Goal: Transaction & Acquisition: Purchase product/service

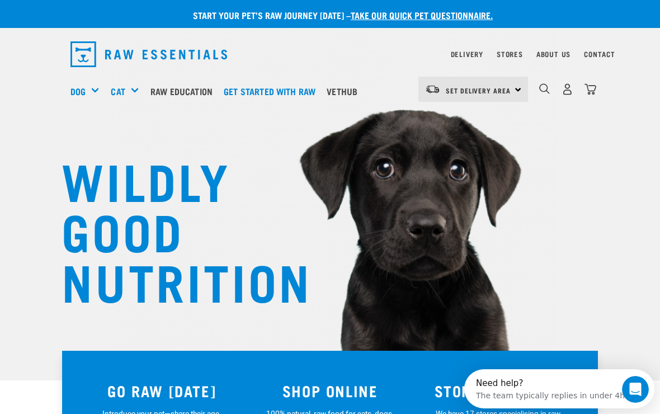
click at [0, 0] on h5 "Shop All Dog" at bounding box center [0, 0] width 0 height 0
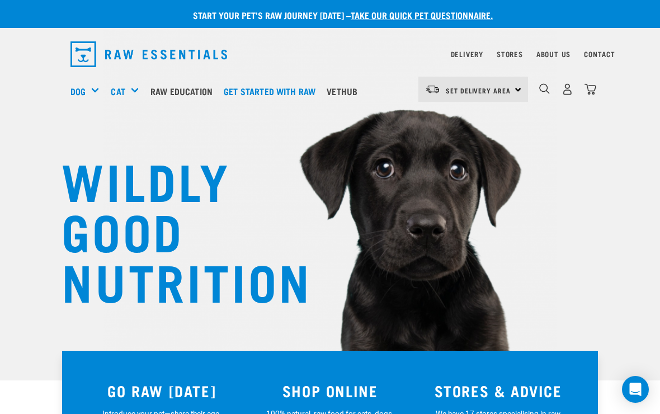
click at [0, 0] on div "Shop All Dog" at bounding box center [0, 0] width 0 height 0
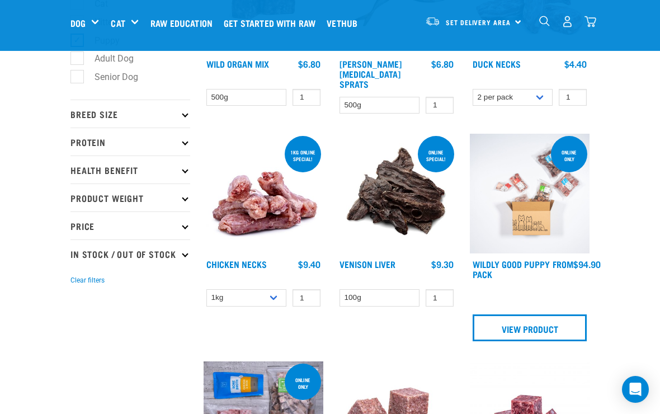
scroll to position [255, 0]
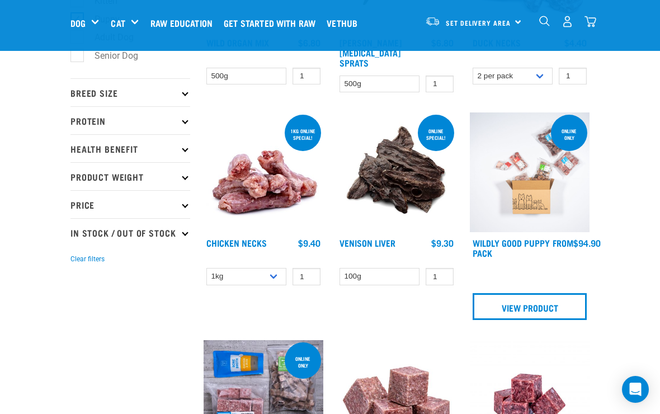
click at [187, 91] on p "Breed Size" at bounding box center [130, 92] width 120 height 28
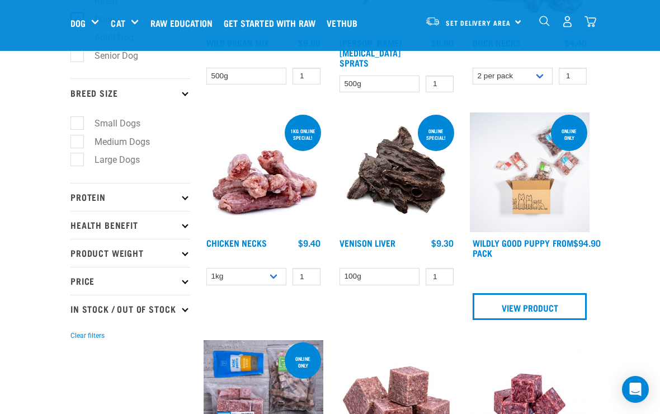
click at [81, 120] on label "Small Dogs" at bounding box center [111, 123] width 68 height 14
click at [78, 120] on input "Small Dogs" at bounding box center [73, 120] width 7 height 7
checkbox input "true"
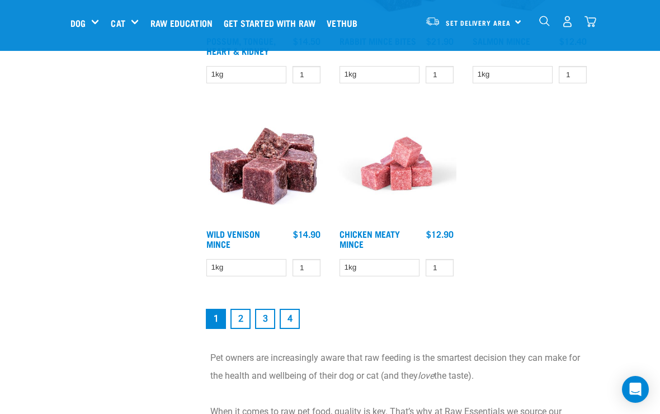
scroll to position [2062, 0]
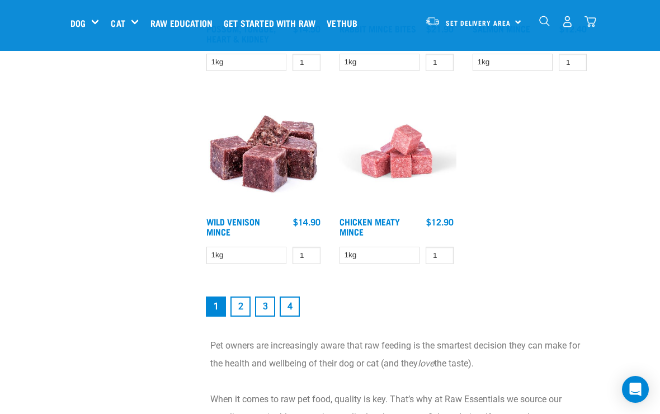
click at [246, 300] on link "2" at bounding box center [241, 307] width 20 height 20
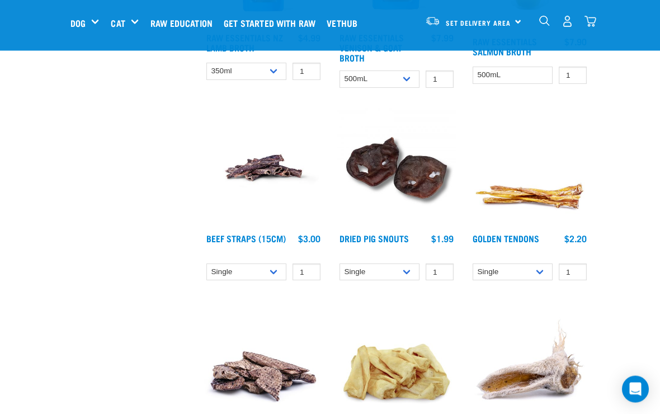
scroll to position [1446, 0]
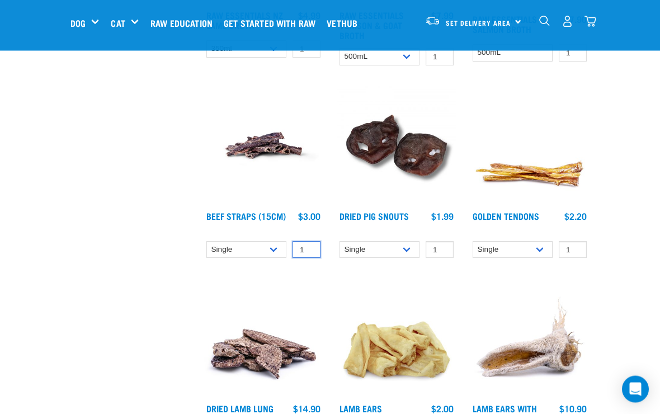
click at [316, 248] on input "1" at bounding box center [307, 250] width 28 height 17
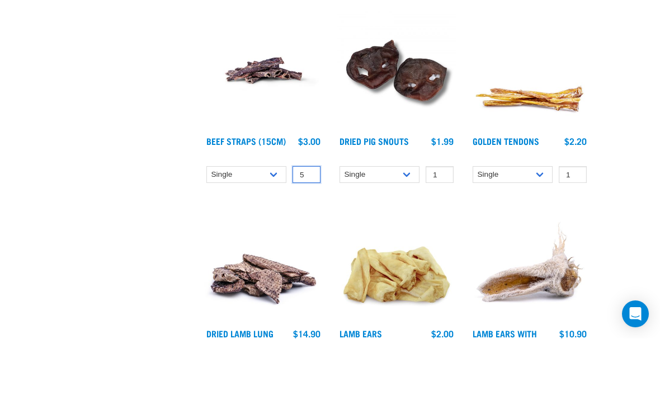
type input "5"
click at [581, 242] on input "1" at bounding box center [573, 250] width 28 height 17
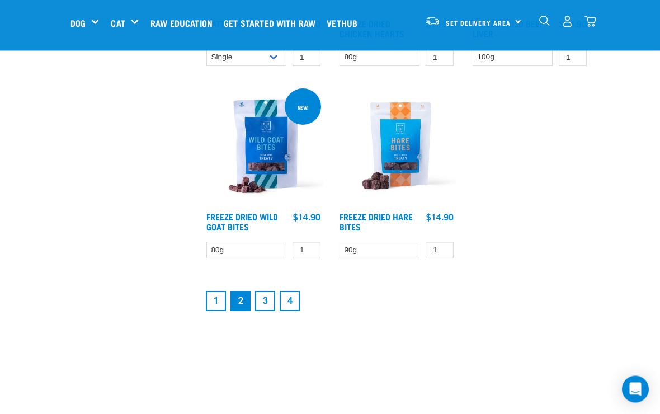
scroll to position [2025, 0]
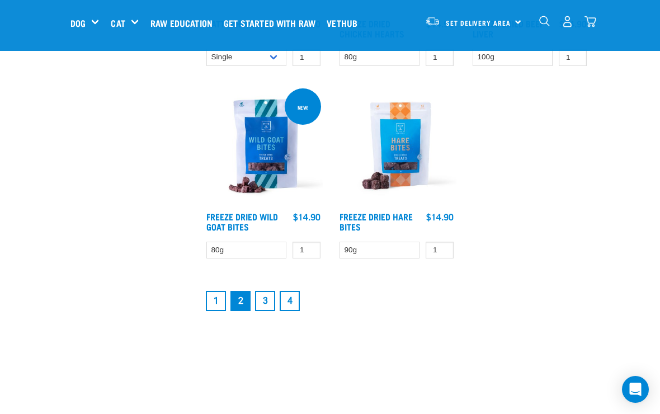
type input "5"
click at [262, 299] on link "3" at bounding box center [265, 301] width 20 height 20
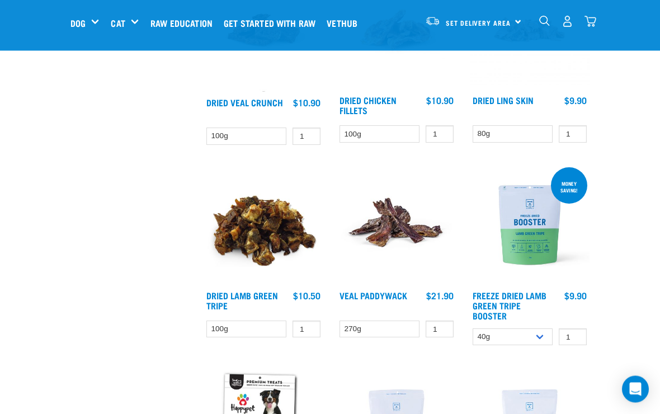
scroll to position [777, 0]
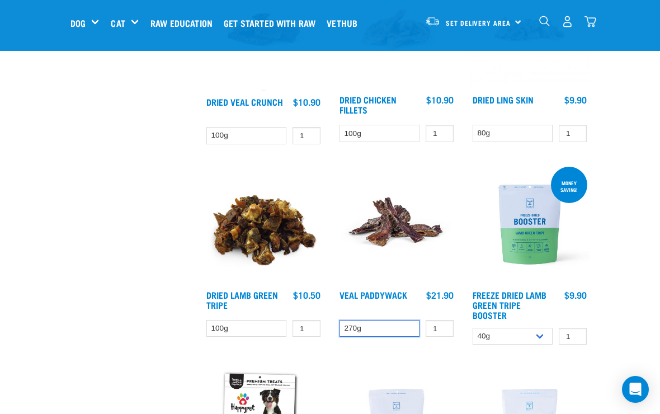
click at [380, 329] on select "270g" at bounding box center [380, 328] width 80 height 17
click at [441, 325] on input "1" at bounding box center [440, 328] width 28 height 17
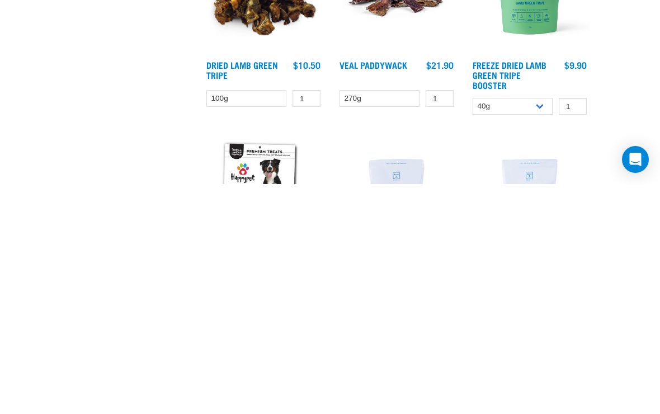
click at [397, 164] on img at bounding box center [397, 224] width 120 height 120
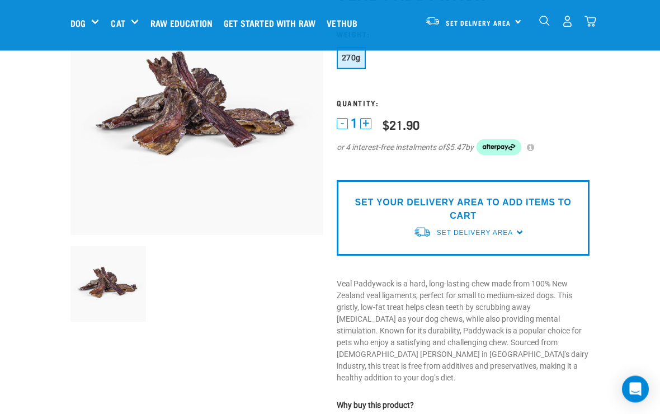
scroll to position [107, 0]
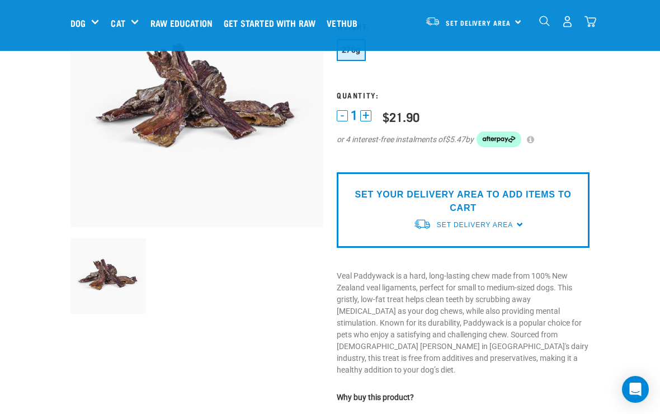
click at [471, 205] on p "SET YOUR DELIVERY AREA TO ADD ITEMS TO CART" at bounding box center [463, 201] width 236 height 27
click at [512, 224] on span "Set Delivery Area" at bounding box center [475, 225] width 76 height 8
click at [449, 248] on link "[GEOGRAPHIC_DATA]" at bounding box center [468, 251] width 111 height 18
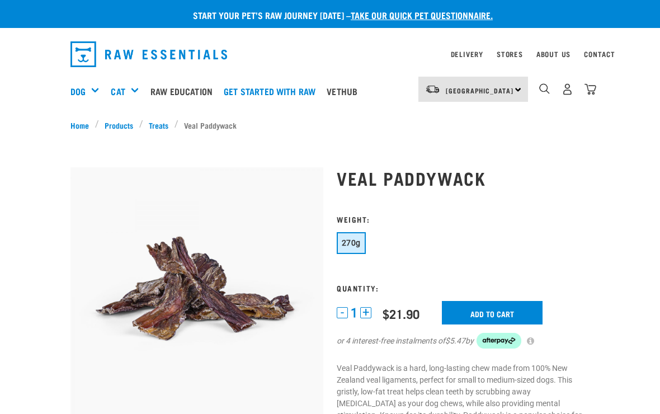
scroll to position [126, 0]
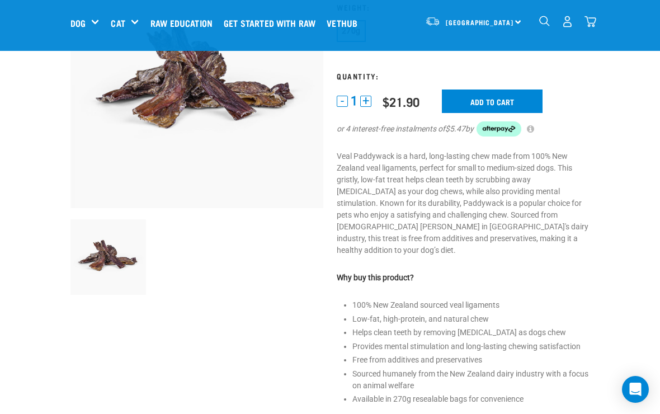
click at [499, 102] on input "Add to cart" at bounding box center [492, 101] width 101 height 23
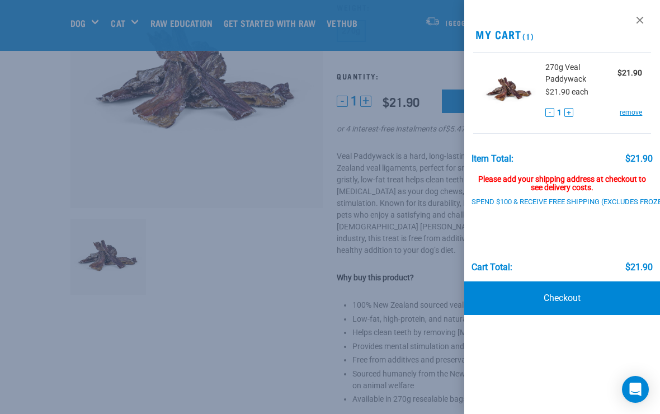
click at [304, 285] on div at bounding box center [330, 207] width 660 height 414
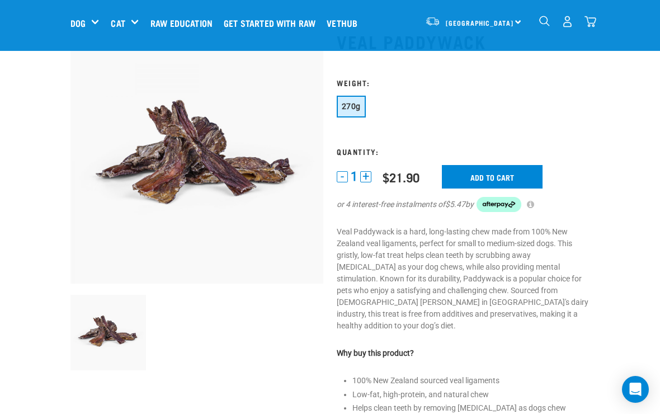
scroll to position [0, 0]
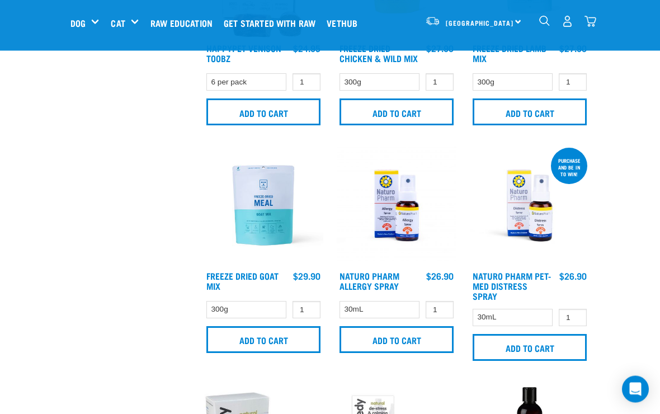
scroll to position [1312, 0]
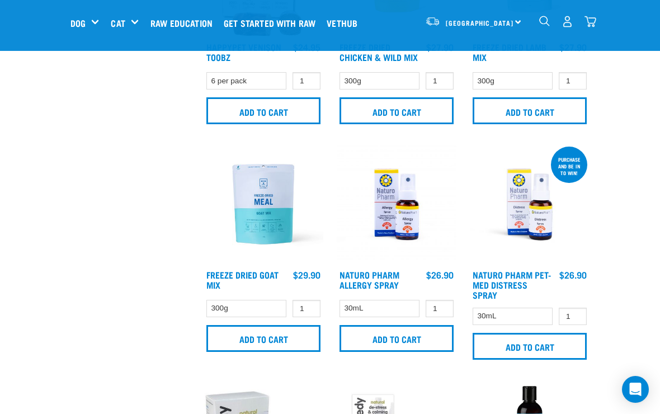
click at [533, 348] on input "Add to cart" at bounding box center [530, 346] width 114 height 27
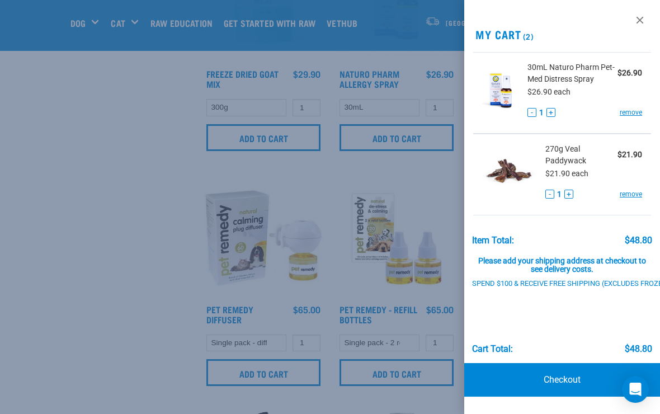
scroll to position [1519, 0]
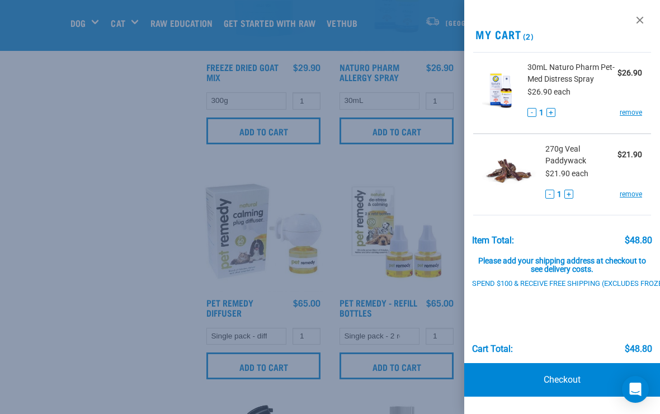
click at [143, 320] on div at bounding box center [330, 207] width 660 height 414
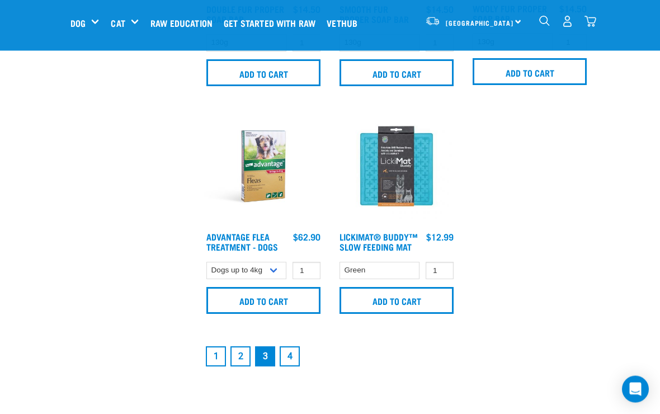
scroll to position [2276, 0]
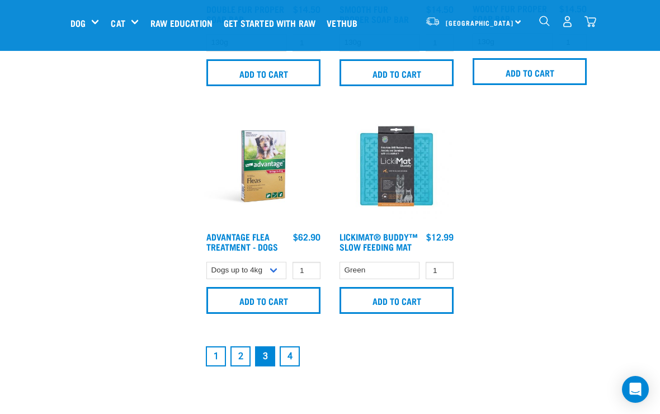
click at [294, 366] on link "4" at bounding box center [290, 356] width 20 height 20
click at [292, 356] on link "4" at bounding box center [290, 356] width 20 height 20
click at [295, 353] on link "4" at bounding box center [290, 356] width 20 height 20
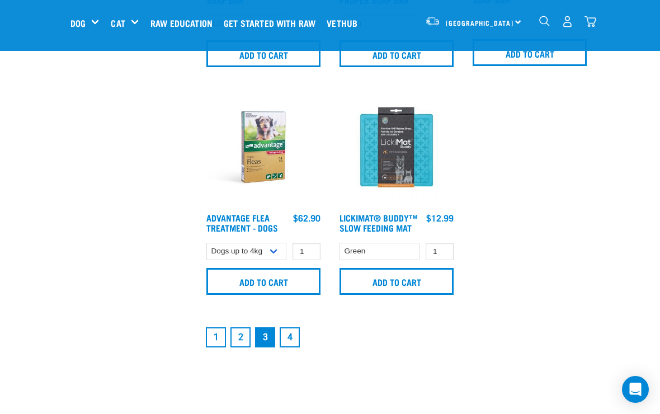
click at [292, 347] on link "4" at bounding box center [290, 337] width 20 height 20
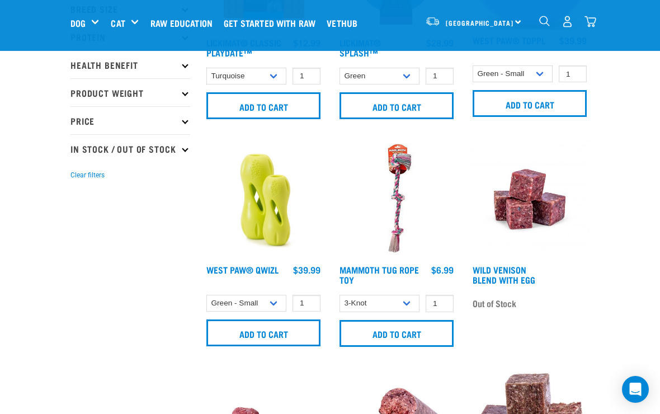
scroll to position [168, 0]
click at [269, 337] on input "Add to cart" at bounding box center [263, 333] width 114 height 27
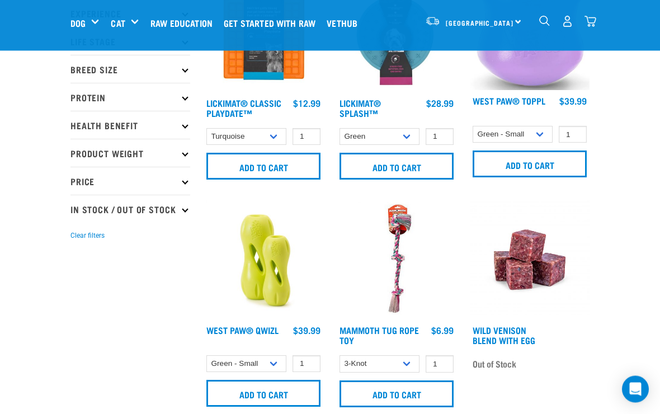
scroll to position [108, 0]
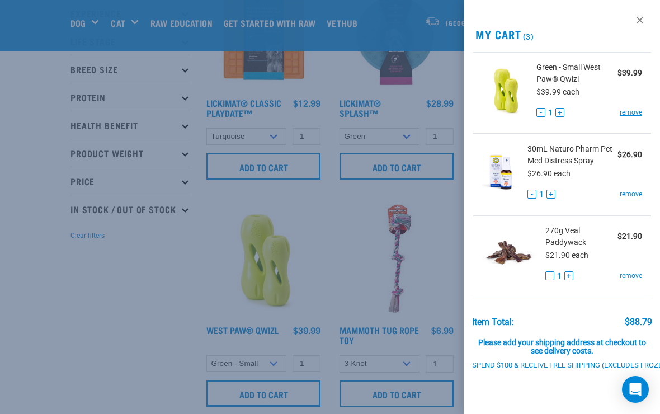
click at [206, 305] on div at bounding box center [330, 207] width 660 height 414
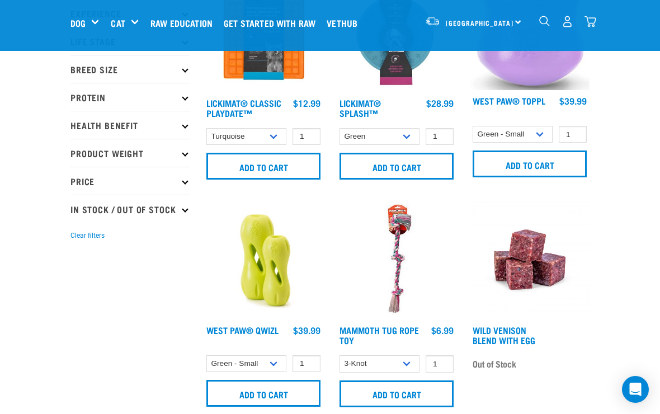
click at [532, 158] on input "Add to cart" at bounding box center [530, 164] width 114 height 27
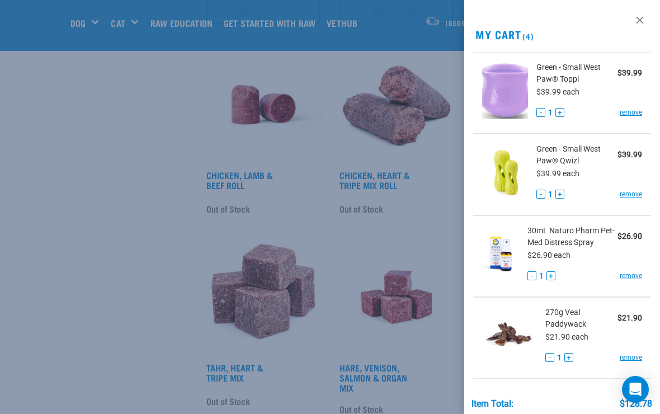
scroll to position [491, 0]
click at [379, 349] on div at bounding box center [330, 207] width 660 height 414
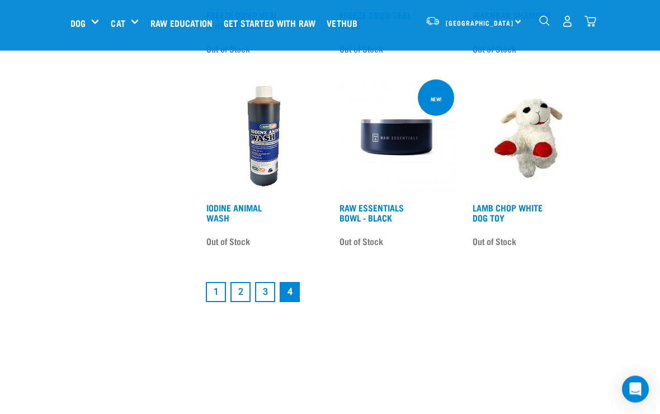
scroll to position [1821, 0]
click at [217, 295] on link "1" at bounding box center [216, 292] width 20 height 20
click at [217, 282] on link "1" at bounding box center [216, 292] width 20 height 20
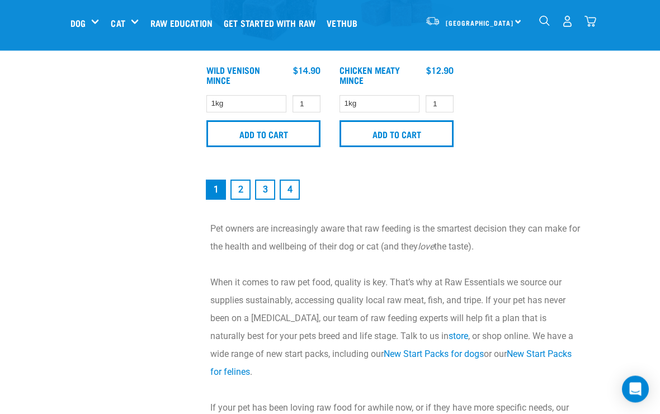
scroll to position [2440, 0]
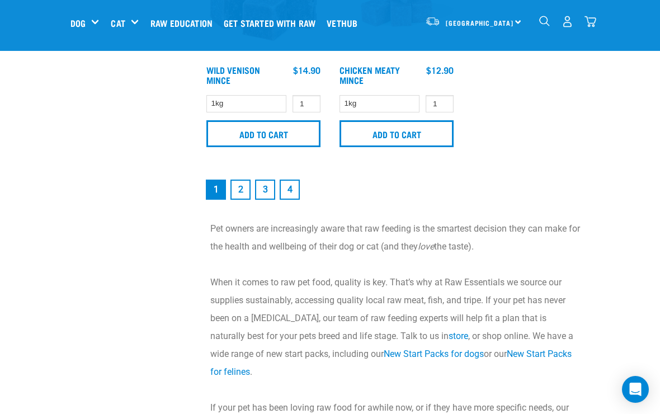
click at [240, 180] on link "2" at bounding box center [241, 190] width 20 height 20
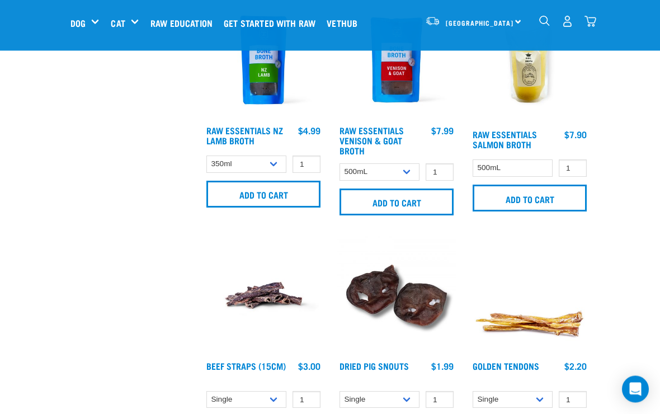
scroll to position [1484, 0]
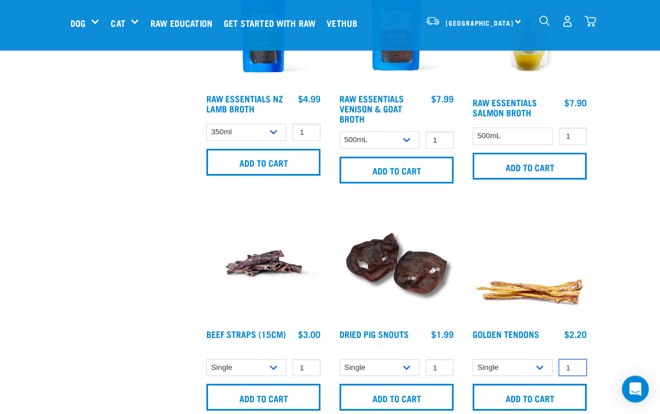
click at [581, 366] on input "1" at bounding box center [573, 368] width 28 height 17
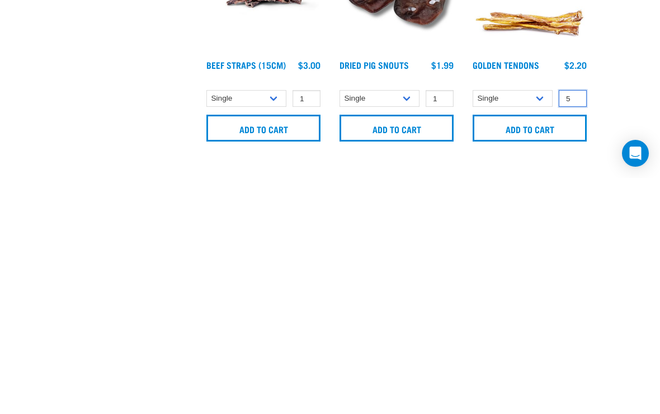
type input "5"
click at [310, 326] on input "1" at bounding box center [307, 334] width 28 height 17
type input "5"
click at [255, 351] on input "Add to cart" at bounding box center [263, 364] width 114 height 27
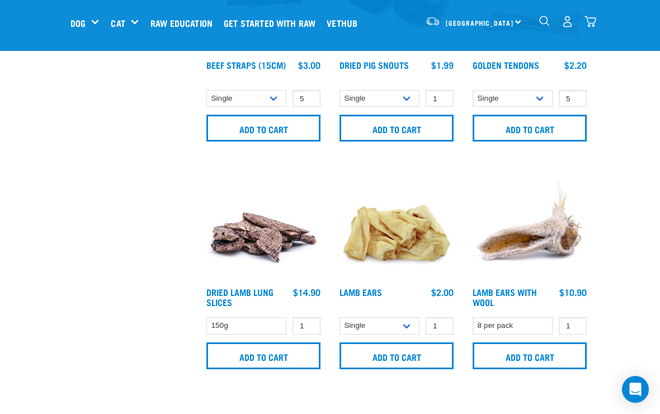
click at [545, 129] on input "Add to cart" at bounding box center [530, 128] width 114 height 27
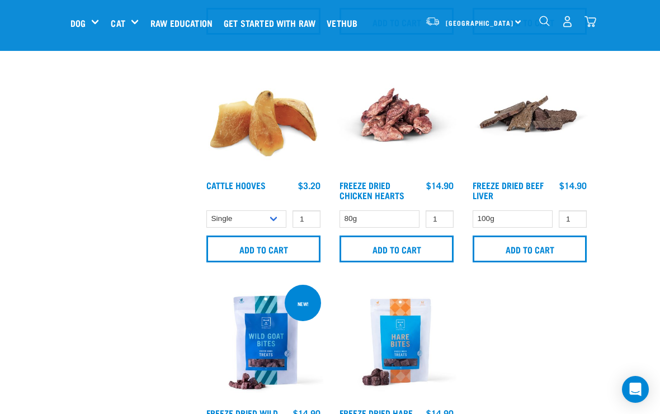
scroll to position [2079, 0]
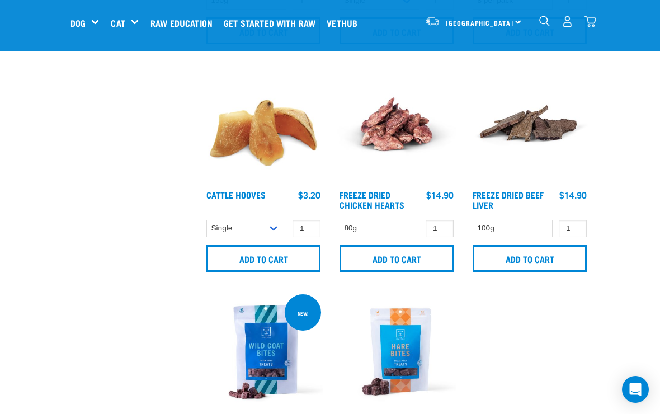
click at [590, 20] on img "dropdown navigation" at bounding box center [591, 22] width 12 height 12
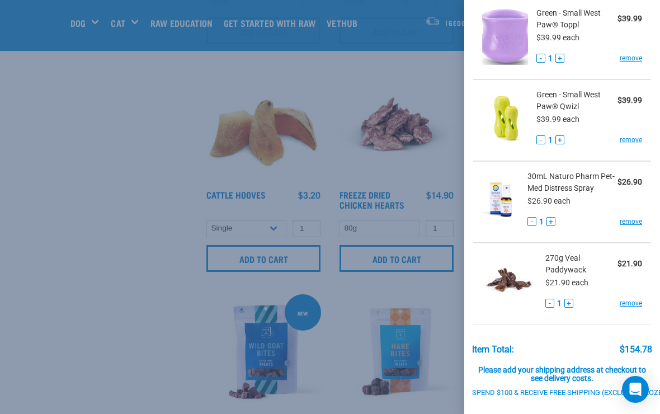
scroll to position [218, 0]
click at [556, 180] on span "30mL Naturo Pharm Pet-Med Distress Spray" at bounding box center [573, 182] width 90 height 23
click at [557, 190] on span "30mL Naturo Pharm Pet-Med Distress Spray" at bounding box center [573, 182] width 90 height 23
click at [502, 199] on img at bounding box center [500, 200] width 37 height 58
click at [496, 201] on img at bounding box center [500, 200] width 37 height 58
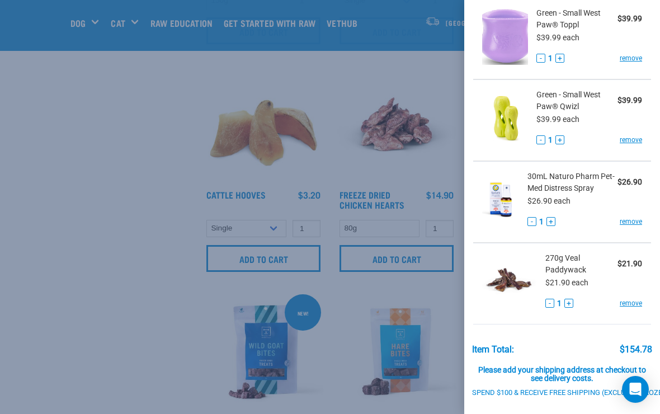
click at [631, 226] on link "remove" at bounding box center [631, 222] width 22 height 10
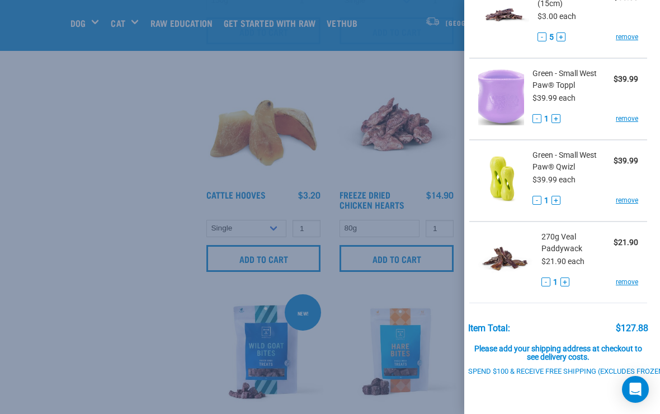
scroll to position [157, 4]
click at [628, 201] on link "remove" at bounding box center [626, 201] width 22 height 10
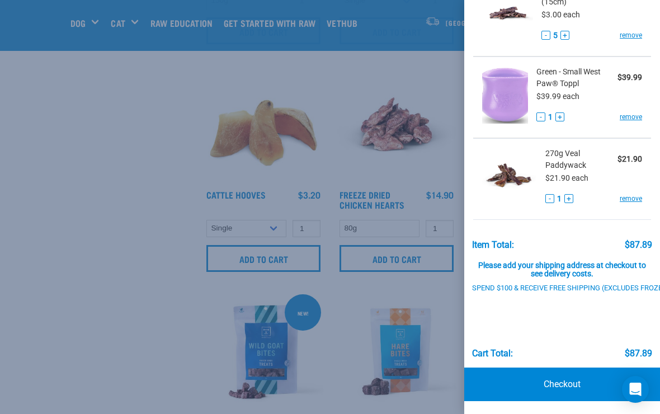
scroll to position [158, 0]
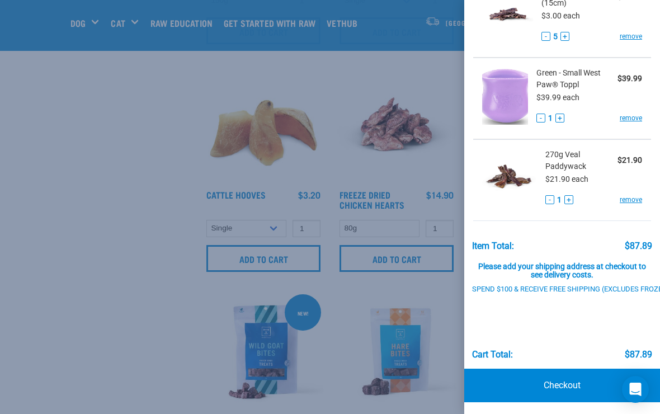
click at [574, 380] on link "Checkout" at bounding box center [562, 386] width 196 height 34
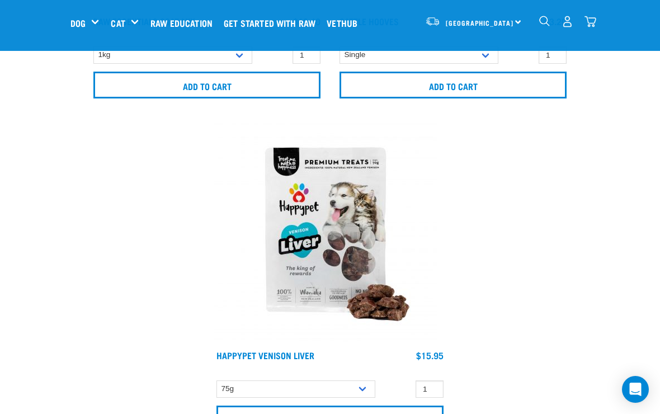
scroll to position [889, 0]
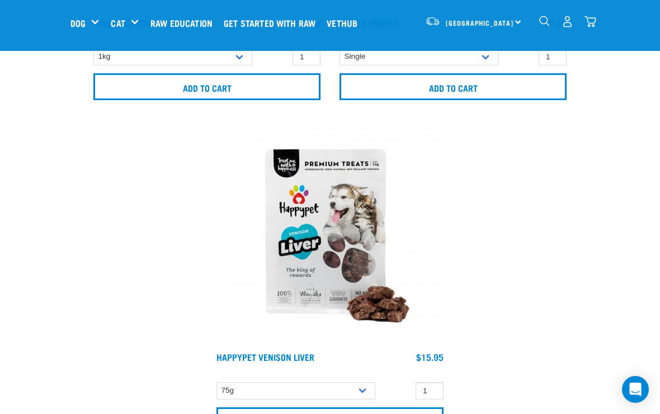
click at [587, 22] on img "dropdown navigation" at bounding box center [591, 22] width 12 height 12
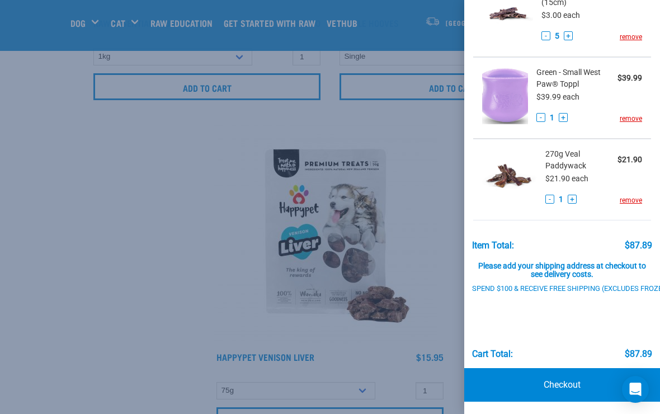
scroll to position [158, 0]
click at [561, 386] on link "Checkout" at bounding box center [562, 386] width 196 height 34
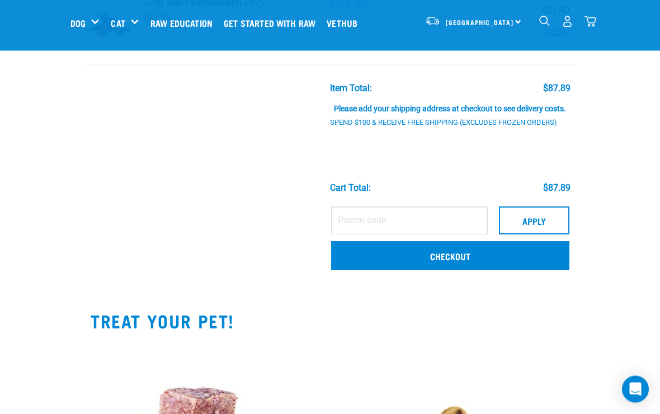
scroll to position [336, 0]
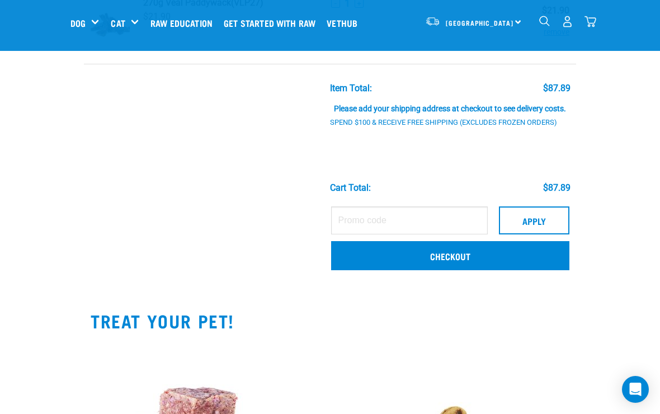
click at [466, 265] on link "Checkout" at bounding box center [450, 255] width 238 height 29
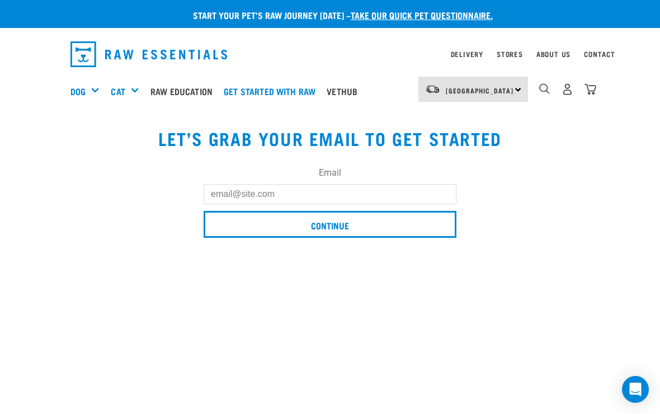
click at [296, 197] on input "Email" at bounding box center [330, 194] width 253 height 20
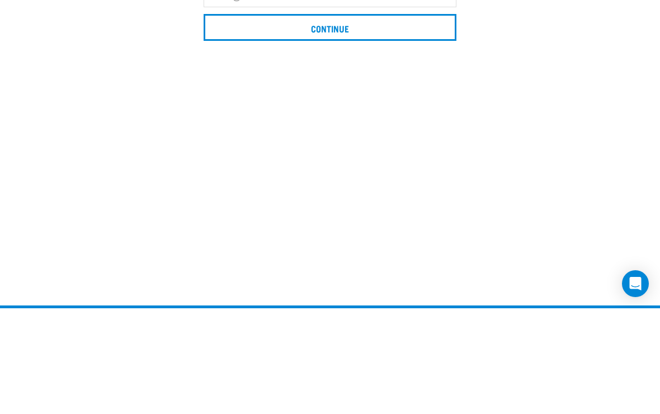
type input "V"
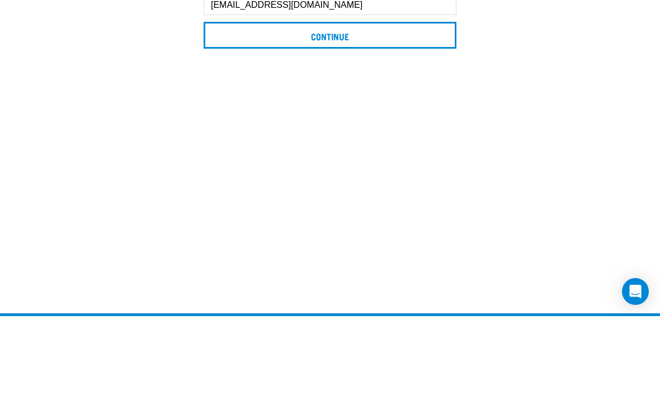
type input "[EMAIL_ADDRESS][DOMAIN_NAME]"
click at [343, 120] on input "Continue" at bounding box center [330, 133] width 253 height 27
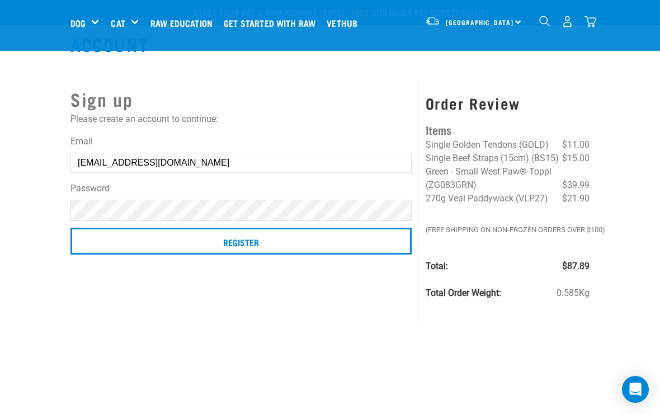
scroll to position [2, 0]
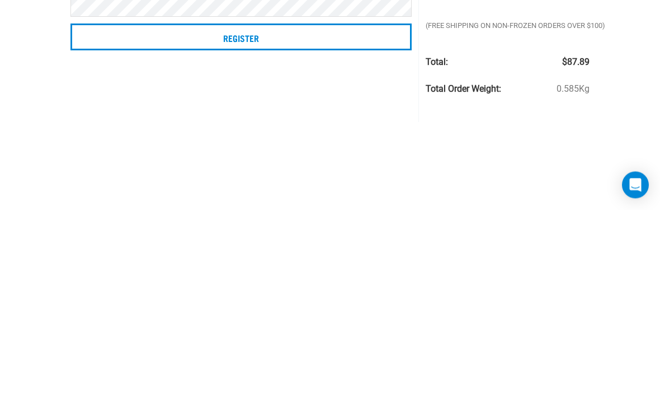
click at [255, 228] on input "Register" at bounding box center [240, 241] width 341 height 27
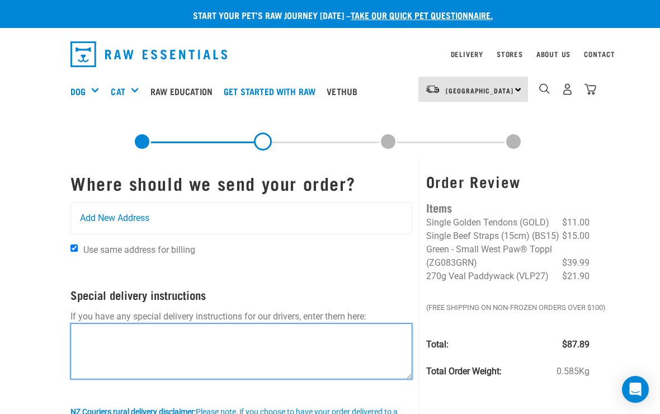
click at [181, 368] on textarea at bounding box center [241, 351] width 342 height 56
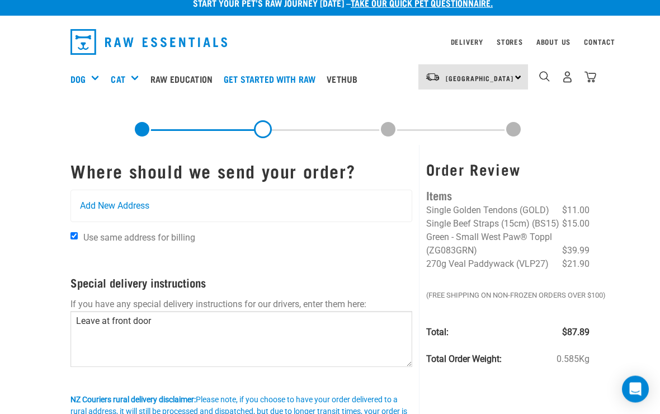
scroll to position [11, 0]
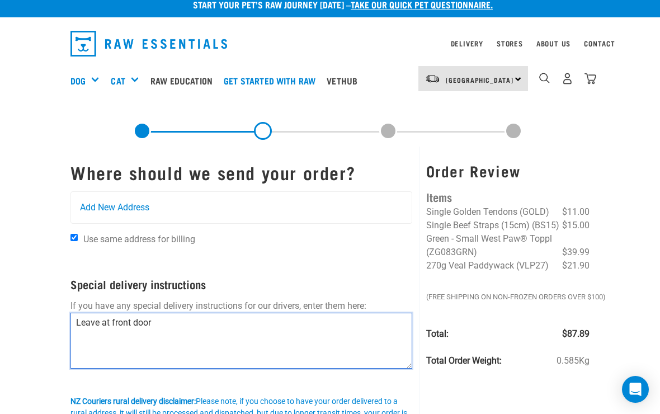
type textarea "Leave at front door"
click at [176, 205] on div "Add New Address" at bounding box center [241, 207] width 341 height 31
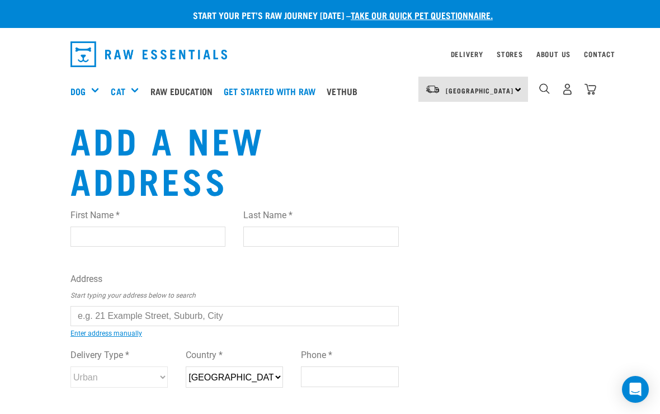
click at [162, 236] on input "First Name *" at bounding box center [147, 237] width 155 height 20
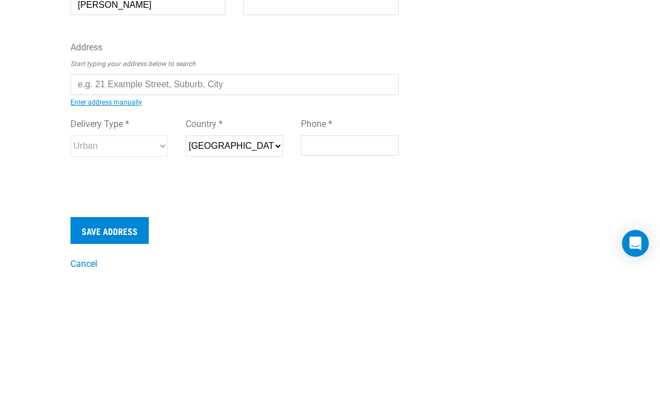
type input "Vickee"
click at [287, 141] on input "Last Name *" at bounding box center [320, 151] width 155 height 20
type input "Wood-Gibson"
click at [249, 220] on input "text" at bounding box center [234, 230] width 328 height 20
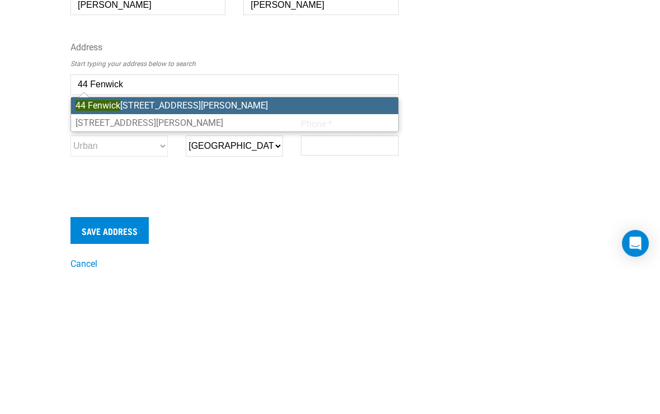
click at [153, 243] on li "44 Fenwick Crescent, Hillcrest, Hamilton 3216" at bounding box center [234, 251] width 327 height 17
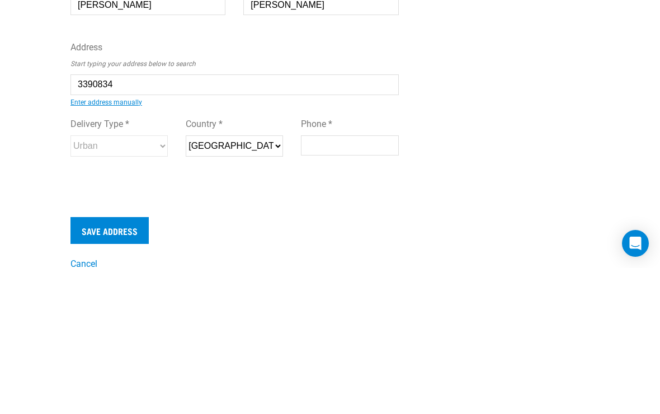
type input "44 Fenwick Crescent, Hillcrest, Hamilton 3216"
type input "[STREET_ADDRESS]"
type input "Hillcrest"
type input "Waikato"
select select "WKO"
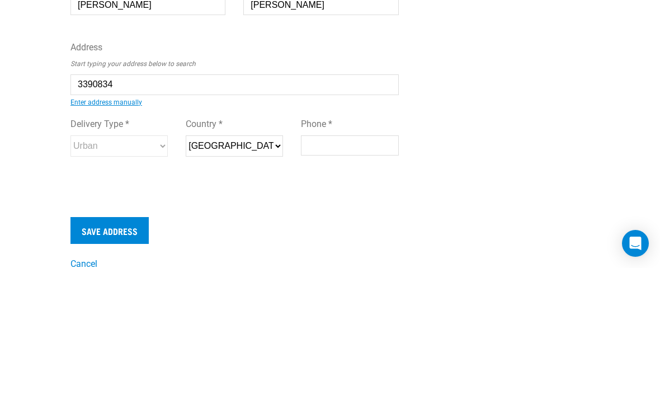
type input "3216"
select select "Urban"
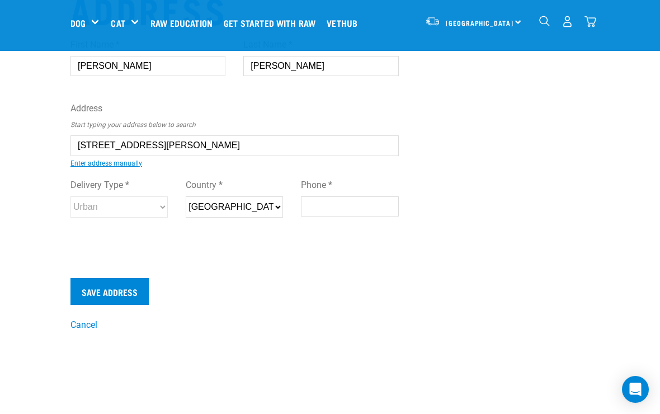
click at [341, 210] on input "Phone *" at bounding box center [349, 206] width 97 height 20
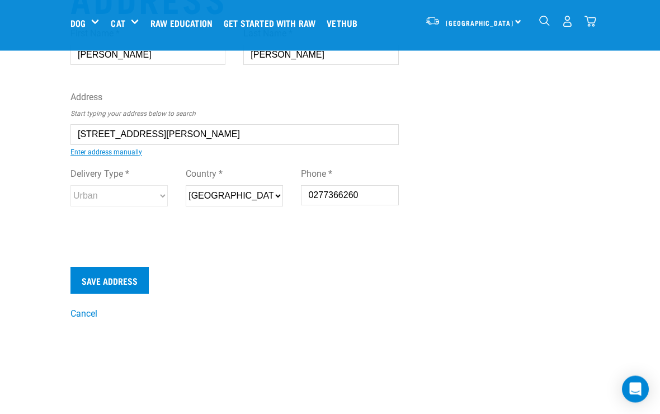
scroll to position [91, 0]
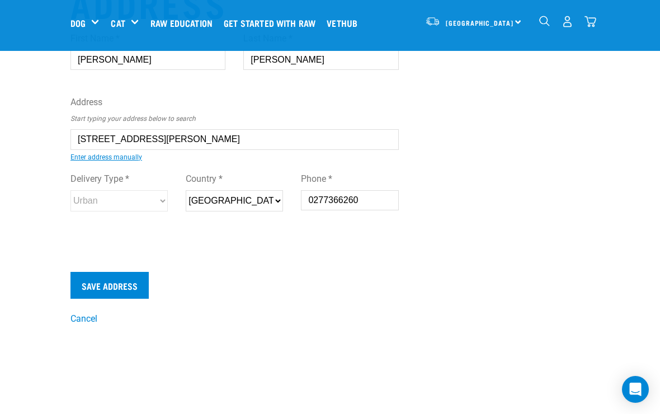
type input "0277366260"
click at [114, 288] on input "Save Address" at bounding box center [109, 285] width 78 height 27
click at [114, 272] on input "Save Address" at bounding box center [109, 285] width 78 height 27
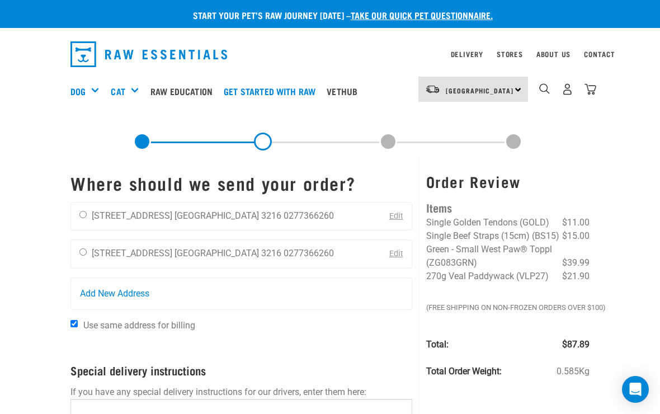
click at [87, 227] on div "Vickee Wood-Gibson 44 Fenwick Crescent Waikato 3216 0277366260" at bounding box center [206, 217] width 271 height 28
click at [86, 214] on input "radio" at bounding box center [82, 214] width 7 height 7
radio input "true"
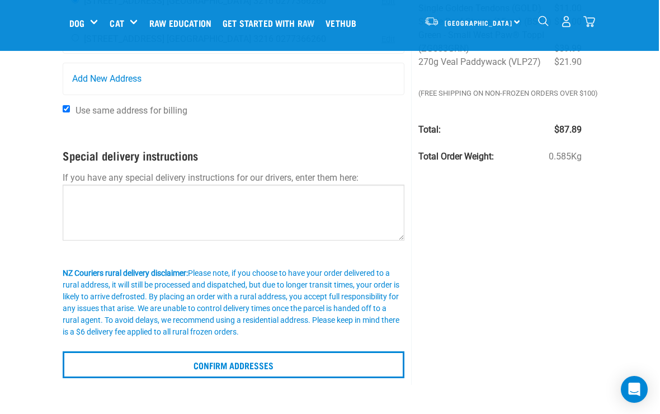
scroll to position [129, 7]
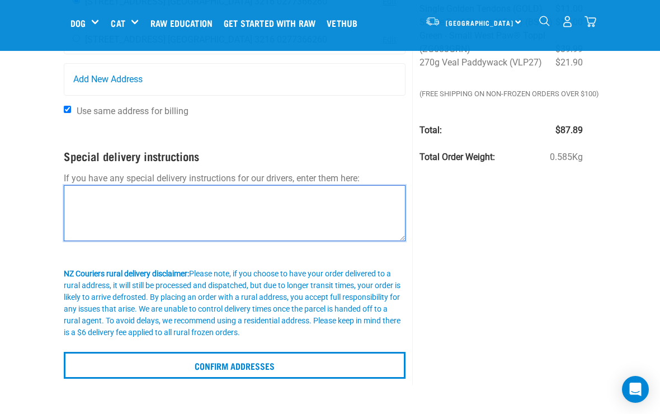
click at [116, 210] on textarea at bounding box center [235, 213] width 342 height 56
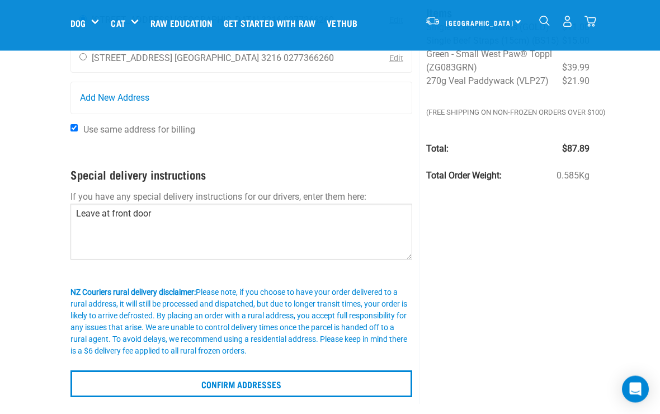
scroll to position [112, 0]
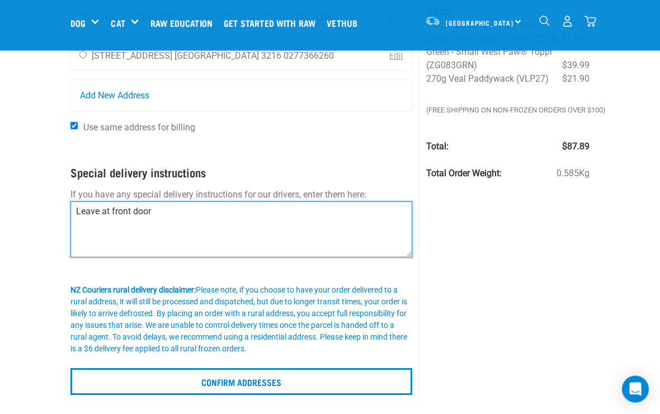
type textarea "Leave at front door"
click at [229, 377] on input "Confirm addresses" at bounding box center [241, 382] width 342 height 27
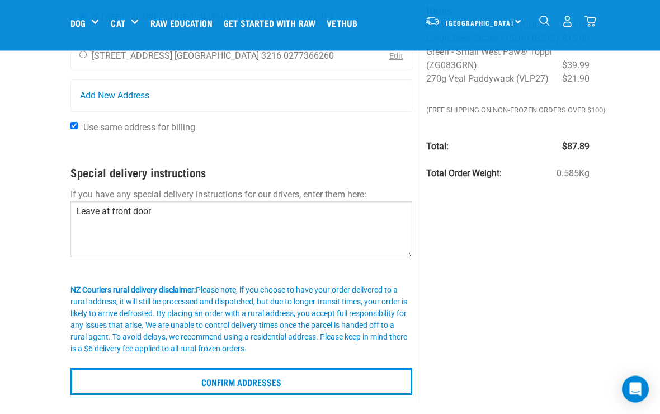
click at [255, 369] on input "Confirm addresses" at bounding box center [241, 382] width 342 height 27
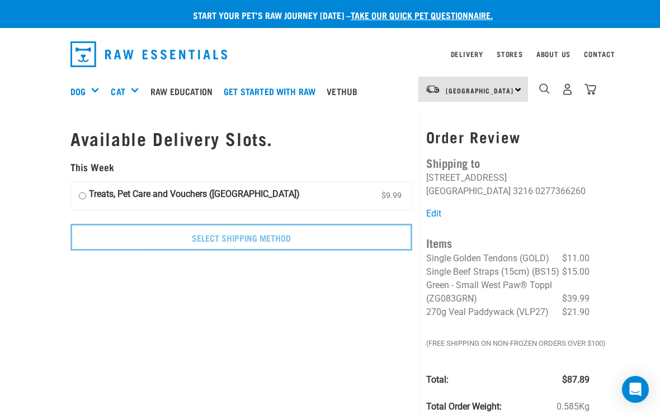
click at [86, 192] on input "Treats, Pet Care and Vouchers (North Island) $9.99" at bounding box center [82, 195] width 7 height 17
radio input "true"
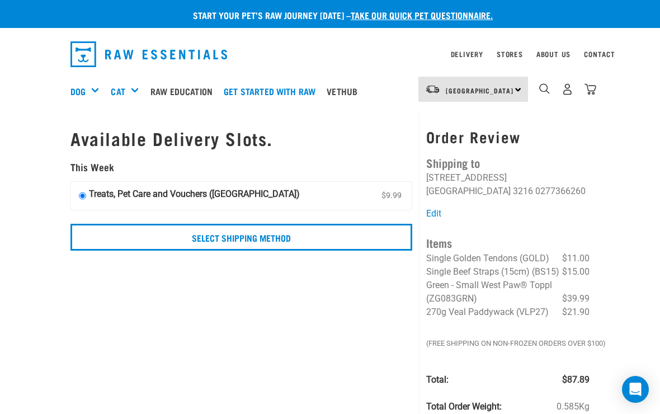
click at [241, 233] on input "Select Shipping Method" at bounding box center [241, 237] width 342 height 27
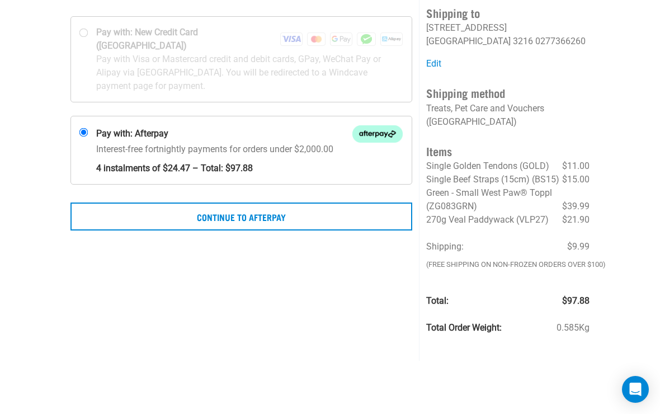
click at [266, 203] on button "Continue to Afterpay" at bounding box center [241, 217] width 342 height 28
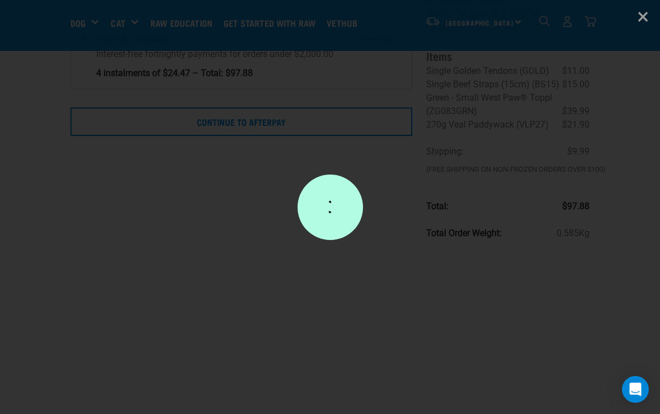
scroll to position [214, 0]
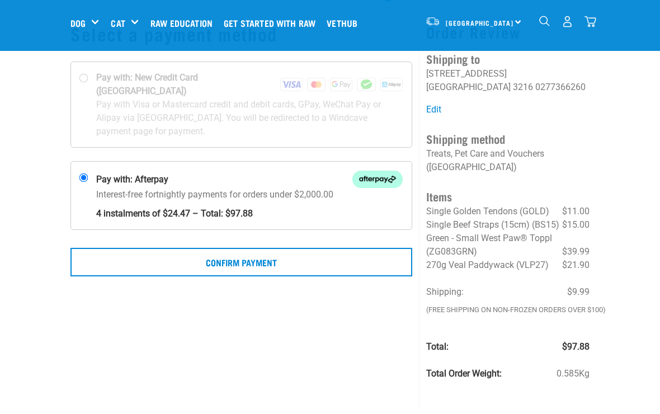
scroll to position [72, 0]
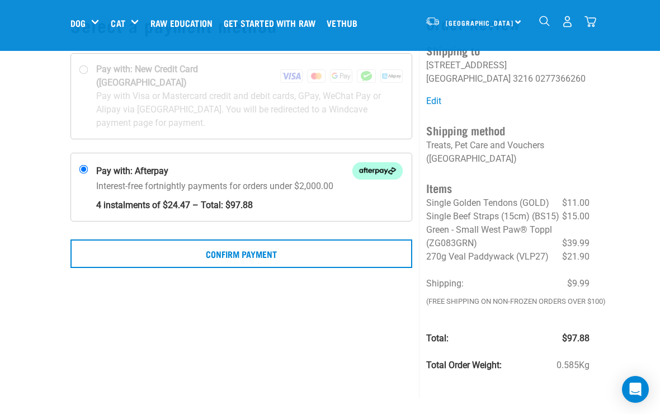
click at [242, 239] on button "Confirm Payment" at bounding box center [241, 253] width 342 height 28
